Goal: Navigation & Orientation: Find specific page/section

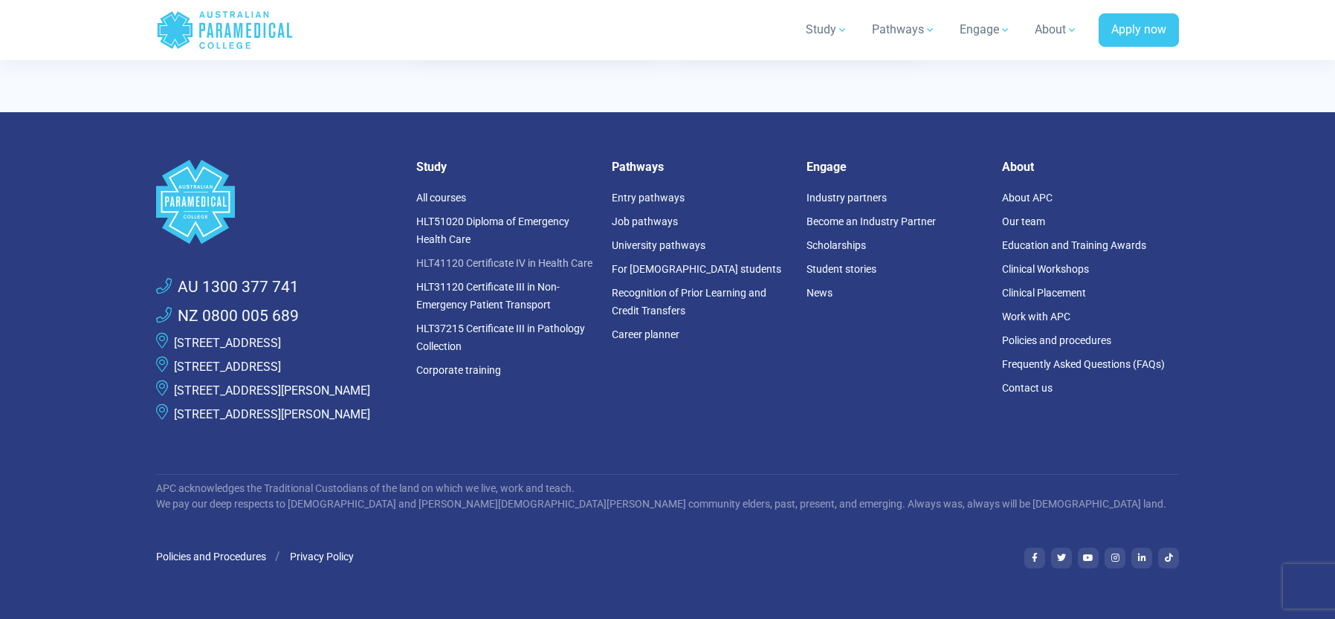
scroll to position [4465, 0]
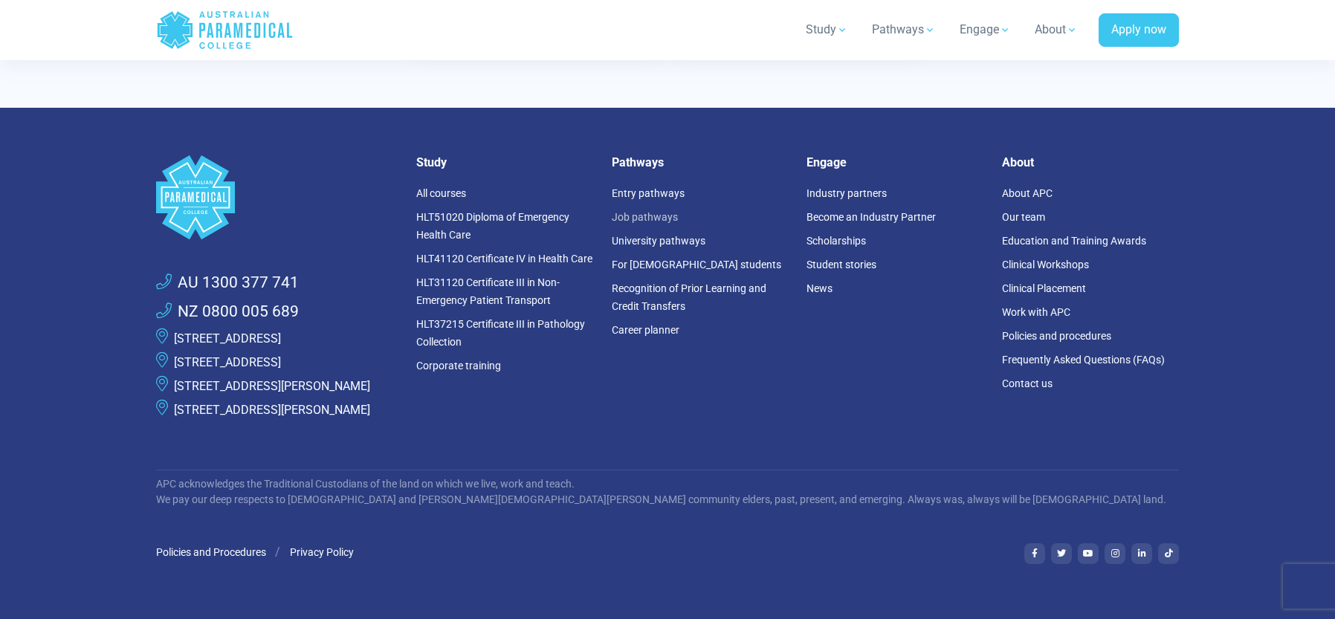
click at [636, 211] on link "Job pathways" at bounding box center [645, 217] width 66 height 12
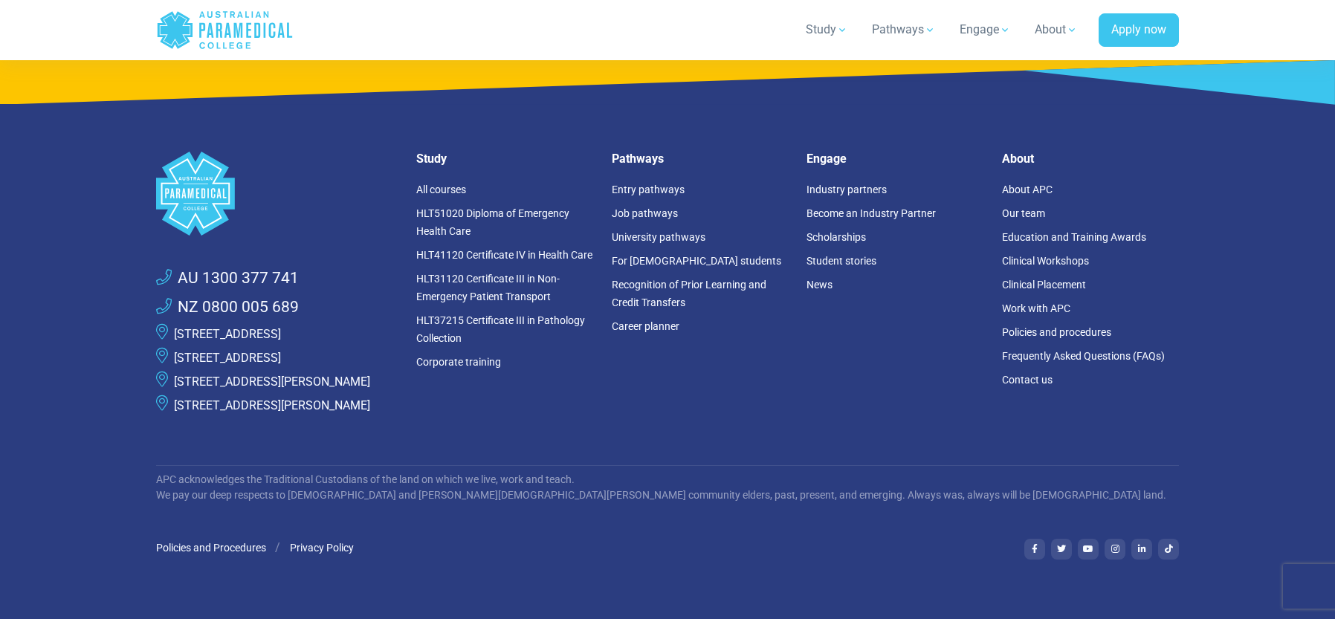
scroll to position [3582, 0]
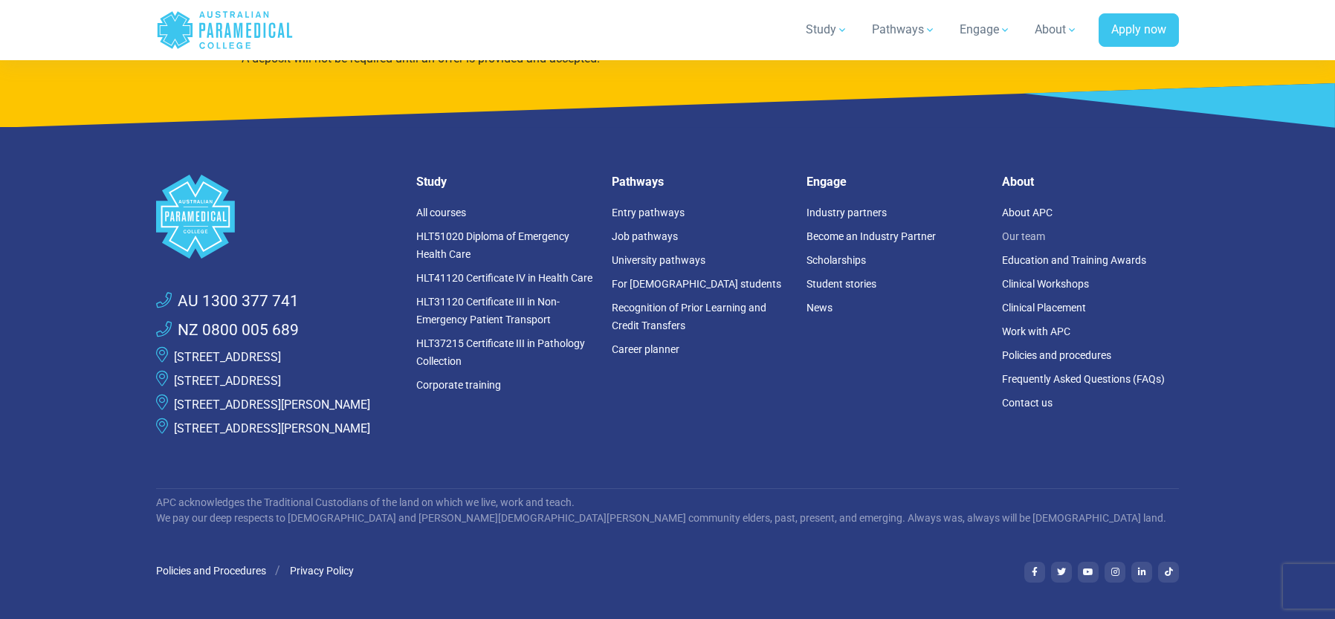
click at [1022, 230] on link "Our team" at bounding box center [1023, 236] width 43 height 12
